Goal: Task Accomplishment & Management: Use online tool/utility

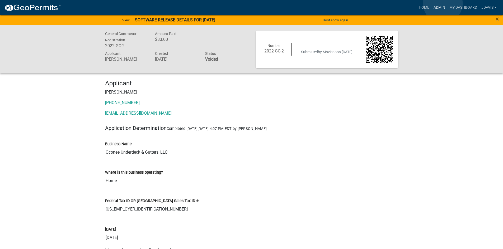
click at [443, 3] on link "Admin" at bounding box center [439, 8] width 16 height 10
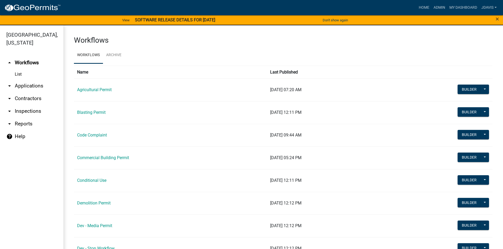
click at [37, 84] on link "arrow_drop_down Applications" at bounding box center [31, 86] width 63 height 13
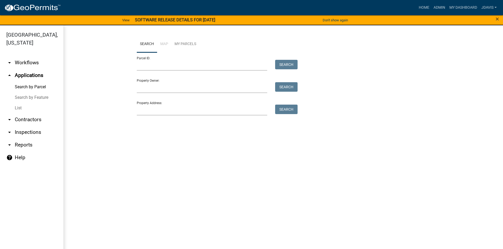
click at [17, 108] on link "List" at bounding box center [31, 108] width 63 height 11
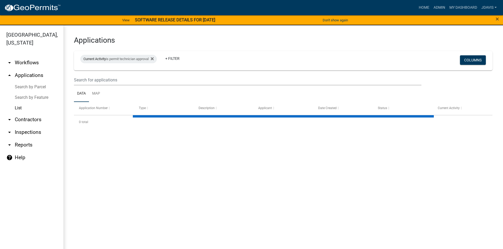
select select "2: 50"
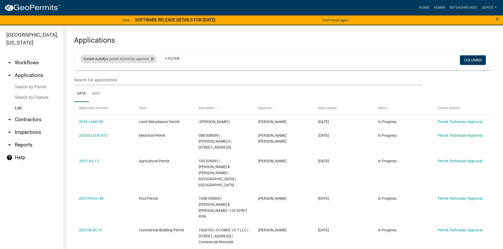
click at [157, 58] on div "Current Activity is permit technician approval" at bounding box center [118, 59] width 77 height 8
click at [157, 58] on div "Current Activity is permit technician approval Remove this filter" at bounding box center [118, 59] width 77 height 8
click at [153, 58] on fa-icon at bounding box center [151, 59] width 5 height 8
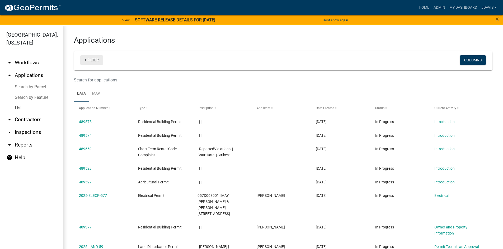
click at [85, 60] on link "+ Filter" at bounding box center [91, 60] width 23 height 10
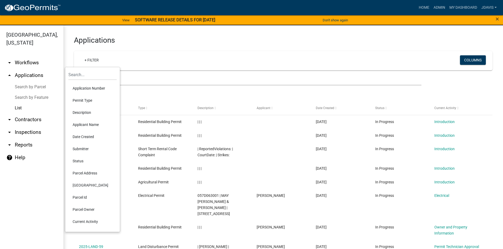
click at [89, 222] on li "Current Activity" at bounding box center [92, 222] width 48 height 12
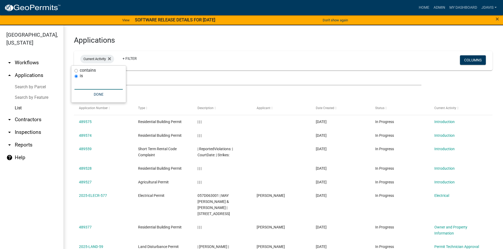
click at [89, 85] on input "text" at bounding box center [98, 84] width 48 height 11
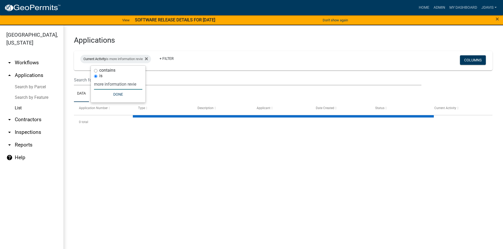
type input "more information review"
select select "2: 50"
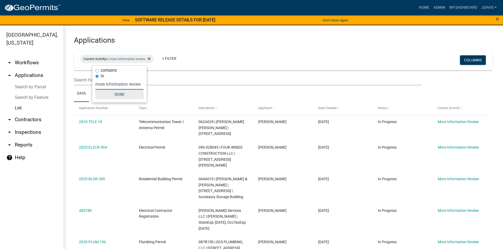
type input "more information review"
click at [129, 95] on button "Done" at bounding box center [119, 95] width 48 height 10
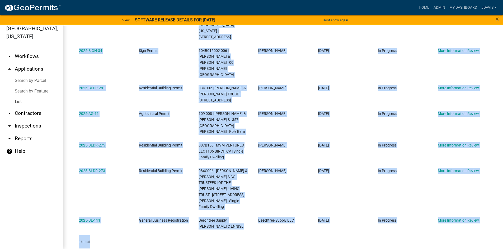
scroll to position [354, 0]
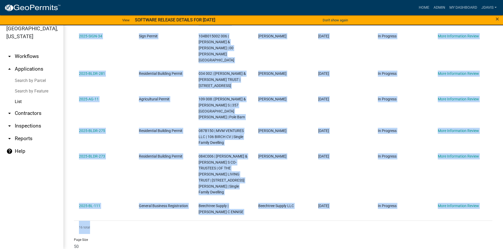
drag, startPoint x: 76, startPoint y: 123, endPoint x: 388, endPoint y: 206, distance: 323.5
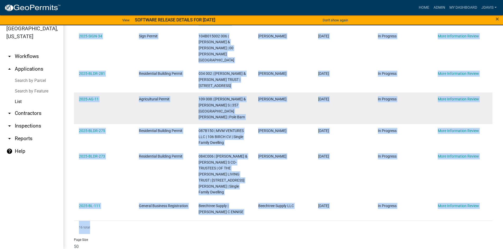
copy div "2025-TELE-10 Telecommunication Tower / Antenna Permit 062A029 | [PERSON_NAME] […"
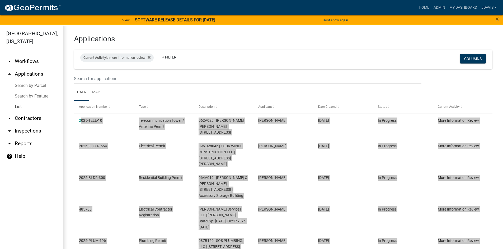
scroll to position [0, 0]
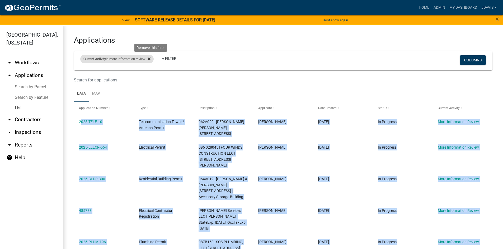
click at [150, 59] on icon at bounding box center [149, 59] width 3 height 3
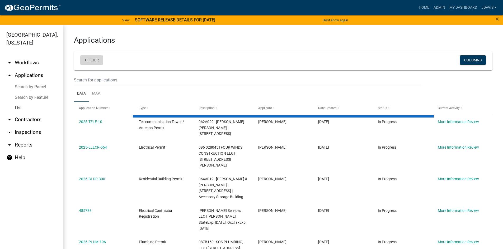
click at [86, 60] on link "+ Filter" at bounding box center [91, 60] width 23 height 10
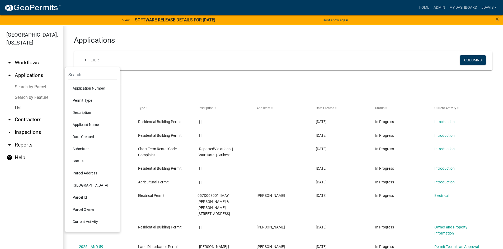
click at [81, 221] on li "Current Activity" at bounding box center [92, 222] width 48 height 12
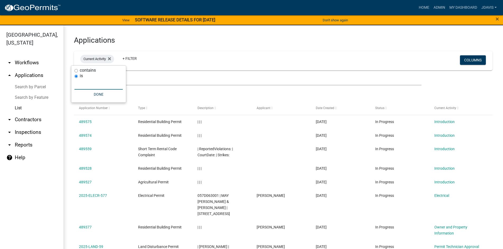
click at [91, 88] on input "text" at bounding box center [98, 84] width 48 height 11
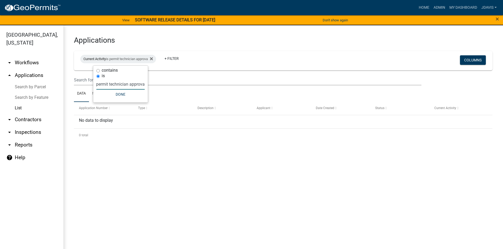
type input "permit technician approval"
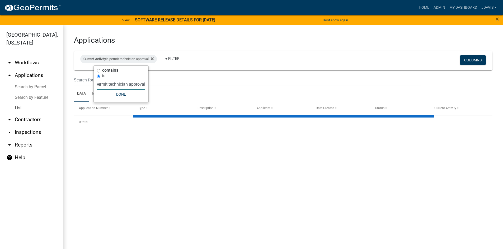
select select "2: 50"
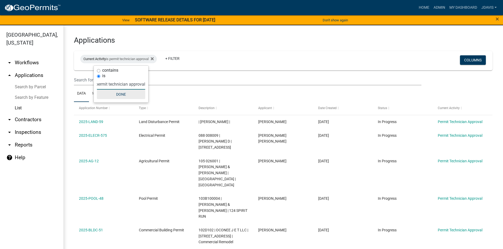
type input "permit technician approval"
click at [126, 95] on button "Done" at bounding box center [121, 95] width 48 height 10
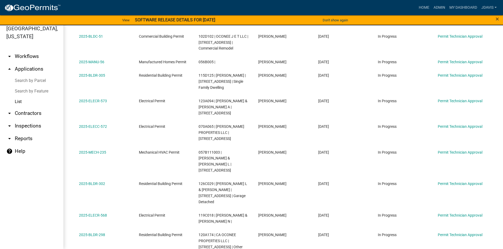
scroll to position [352, 0]
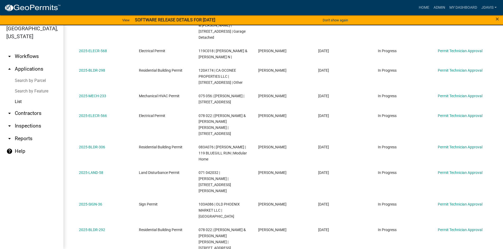
drag, startPoint x: 77, startPoint y: 122, endPoint x: 351, endPoint y: 210, distance: 287.7
click at [351, 210] on div "Application Number Type Description Applicant Date Created Status Current Activ…" at bounding box center [283, 12] width 418 height 539
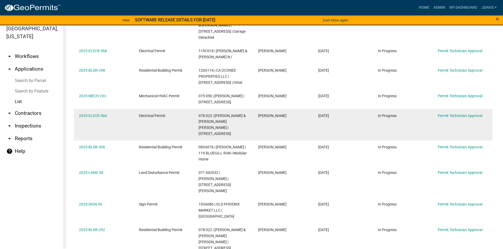
copy div "2025-LAND-59 Land Disturbance Permit | [PERSON_NAME] | [PERSON_NAME] [DATE] In …"
